Goal: Transaction & Acquisition: Subscribe to service/newsletter

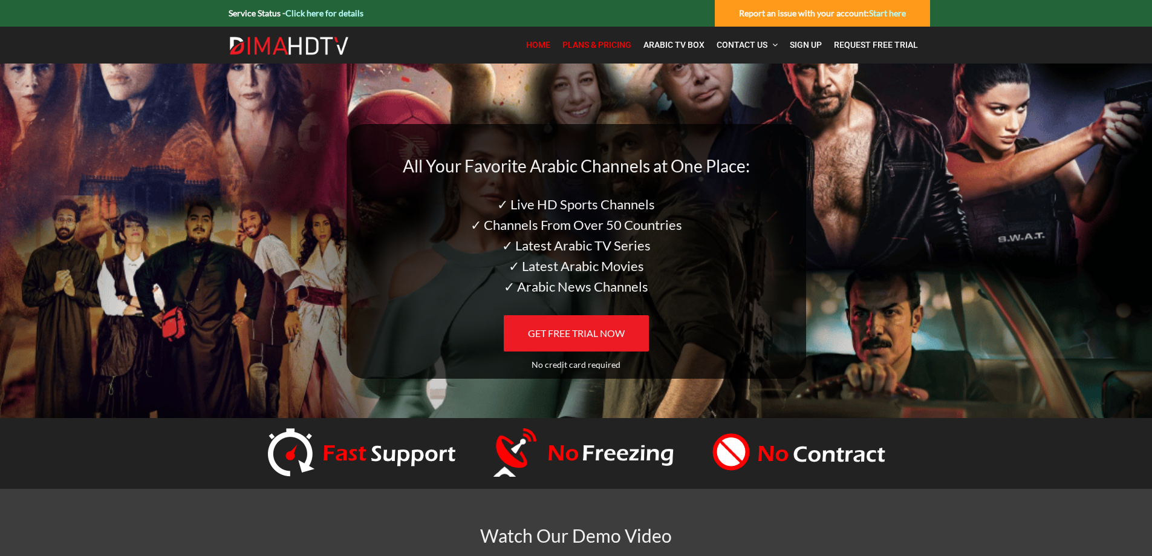
click at [585, 42] on span "Plans & Pricing" at bounding box center [596, 45] width 69 height 10
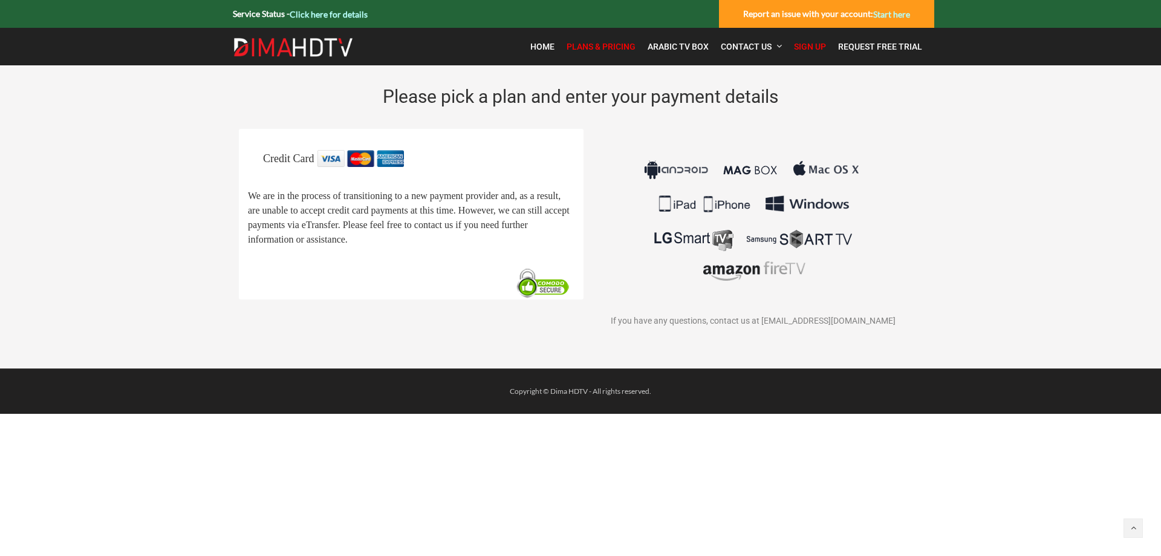
click at [601, 49] on span "Plans & Pricing" at bounding box center [600, 47] width 69 height 10
click at [286, 46] on img at bounding box center [293, 46] width 121 height 19
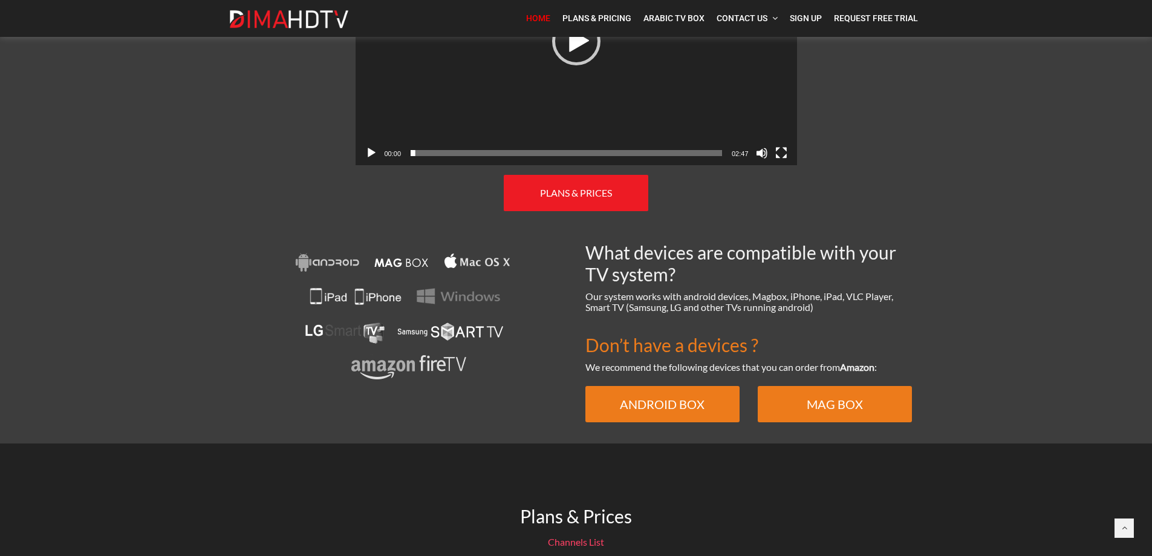
scroll to position [725, 0]
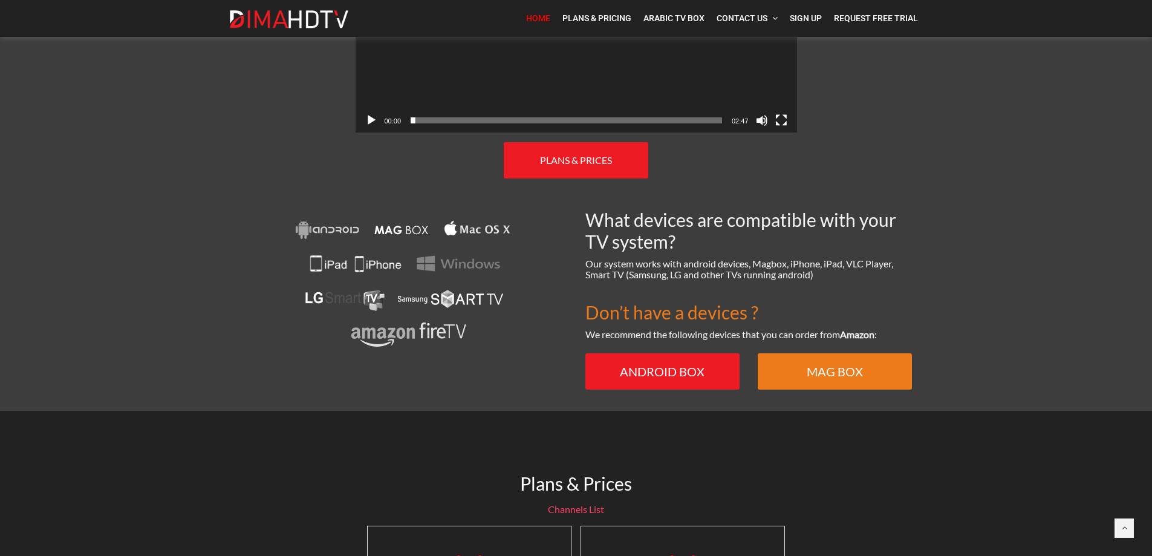
click at [629, 353] on link "ANDROID BOX" at bounding box center [662, 371] width 154 height 36
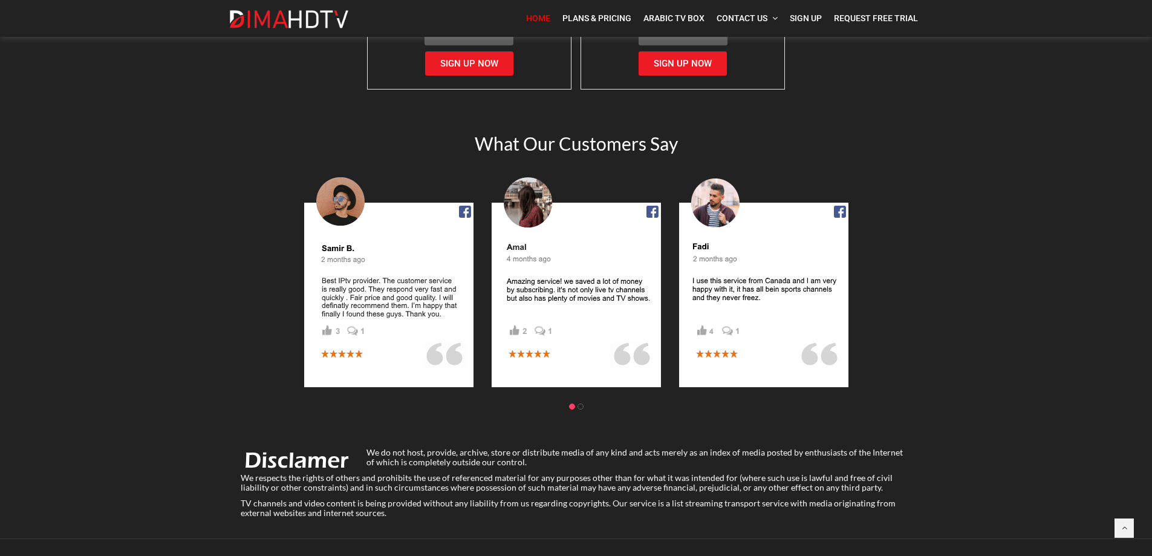
scroll to position [1513, 0]
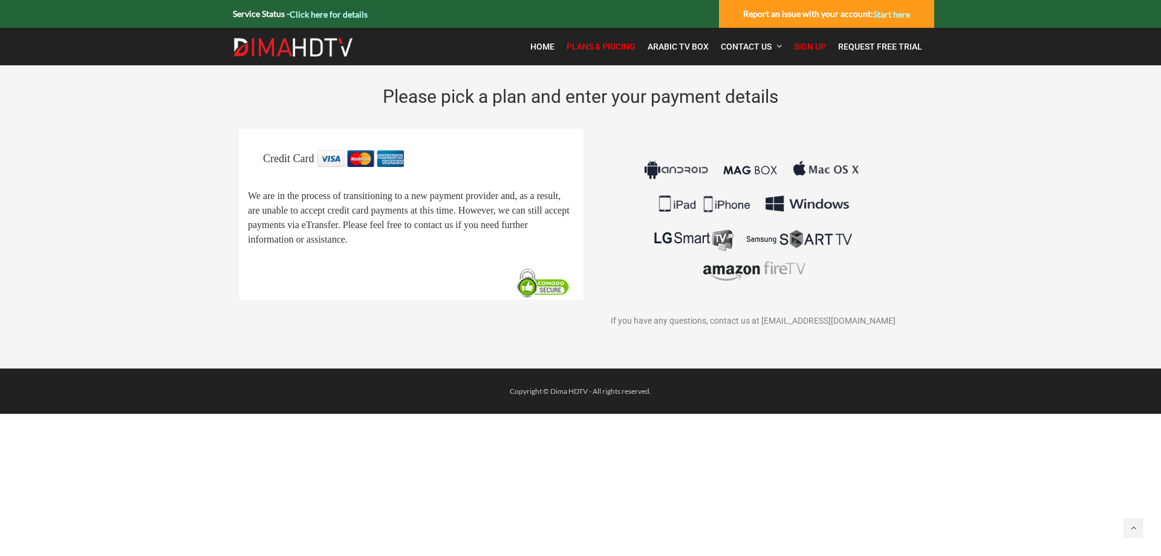
click at [285, 39] on img at bounding box center [293, 46] width 121 height 19
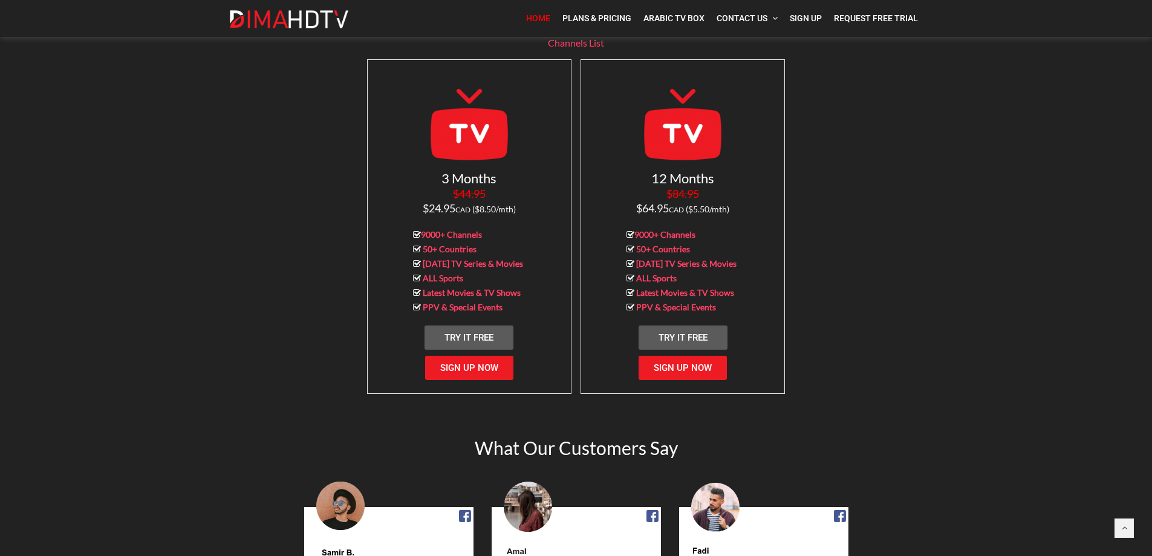
scroll to position [1209, 0]
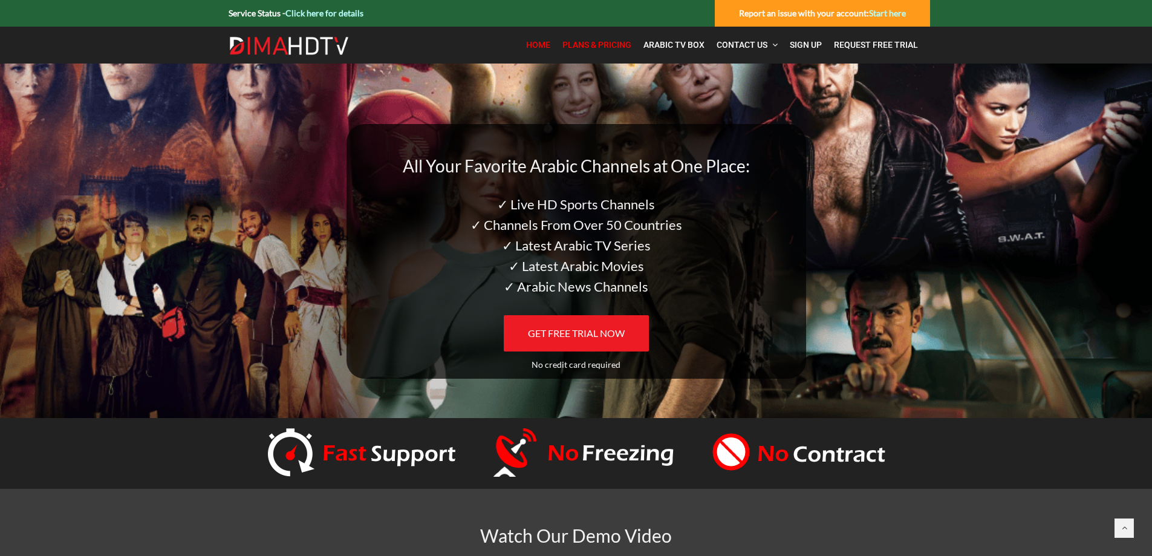
click at [606, 44] on span "Plans & Pricing" at bounding box center [596, 45] width 69 height 10
